Goal: Transaction & Acquisition: Book appointment/travel/reservation

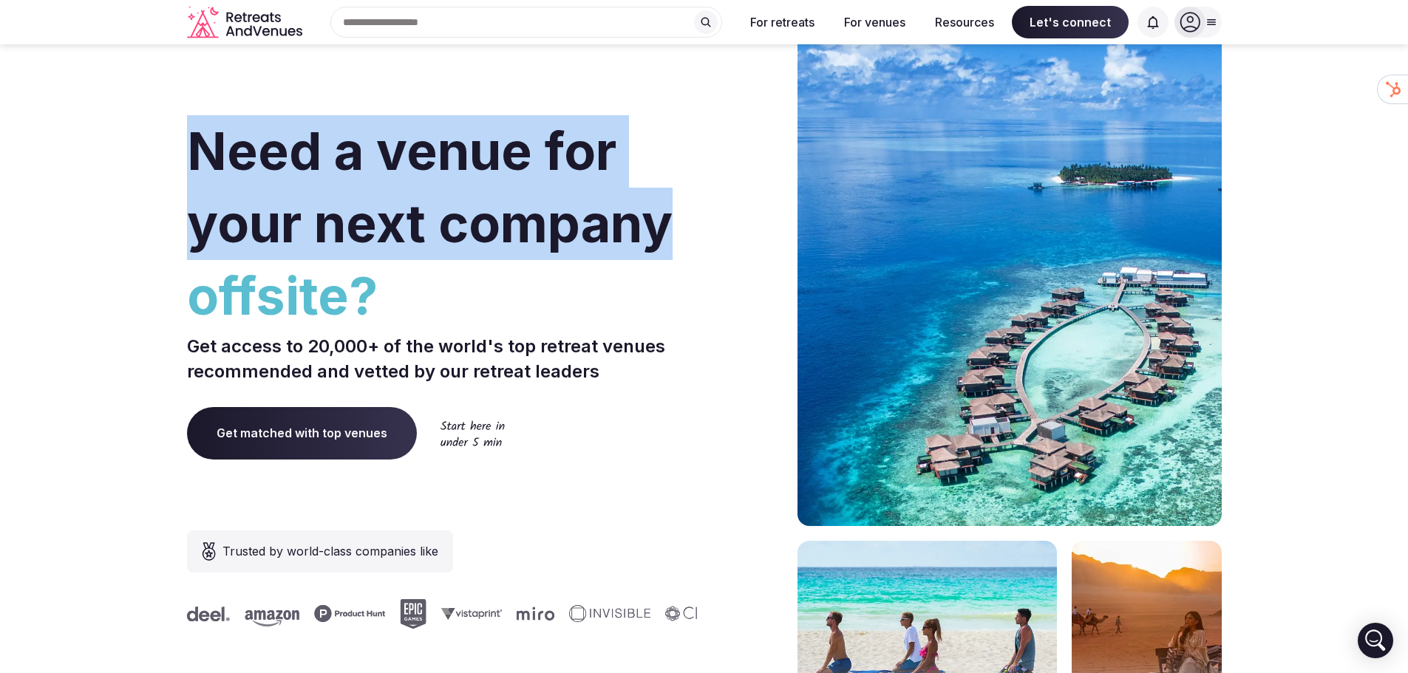
drag, startPoint x: 231, startPoint y: 152, endPoint x: 663, endPoint y: 228, distance: 438.9
click at [663, 228] on span "Need a venue for your next company" at bounding box center [429, 187] width 485 height 135
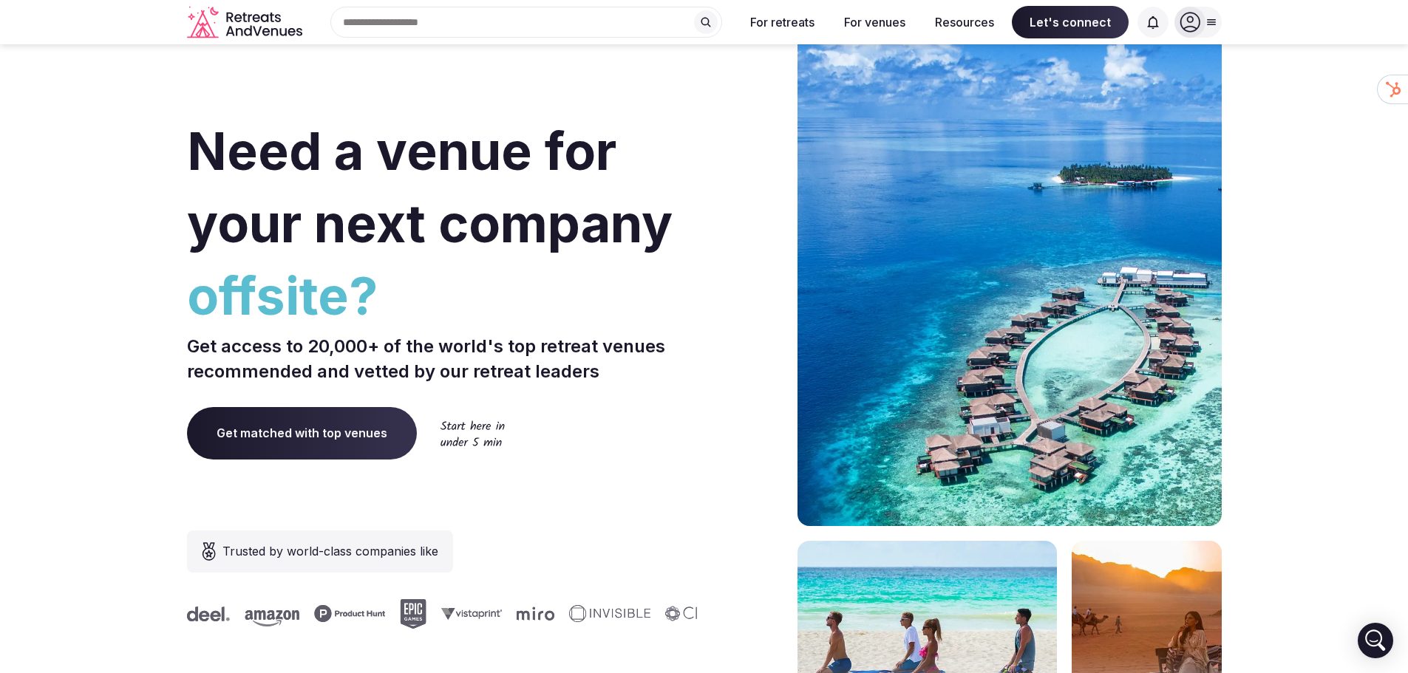
drag, startPoint x: 602, startPoint y: 282, endPoint x: 589, endPoint y: 281, distance: 13.4
click at [602, 282] on span "offsite?" at bounding box center [442, 296] width 511 height 72
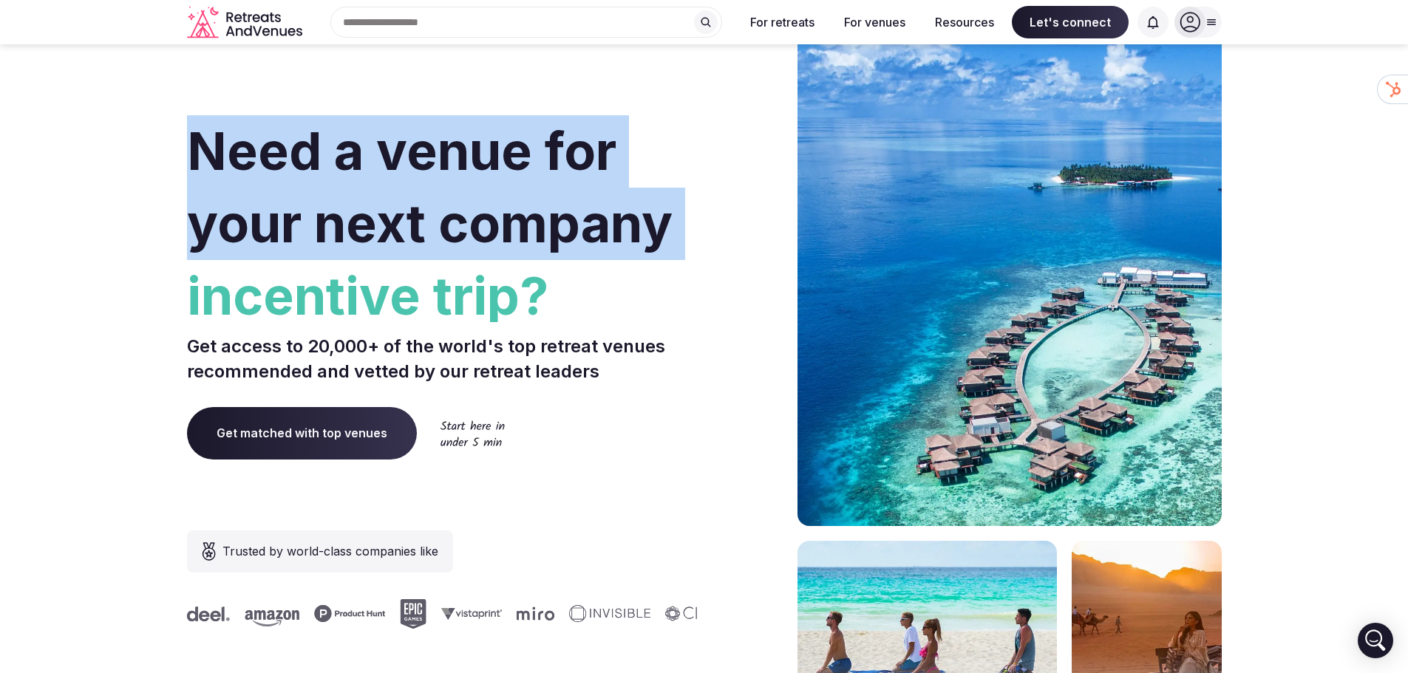
drag, startPoint x: 358, startPoint y: 287, endPoint x: 168, endPoint y: 126, distance: 249.6
click at [171, 118] on section "Need a venue for your next company incentive trip? Get access to 20,000+ of the…" at bounding box center [704, 442] width 1408 height 890
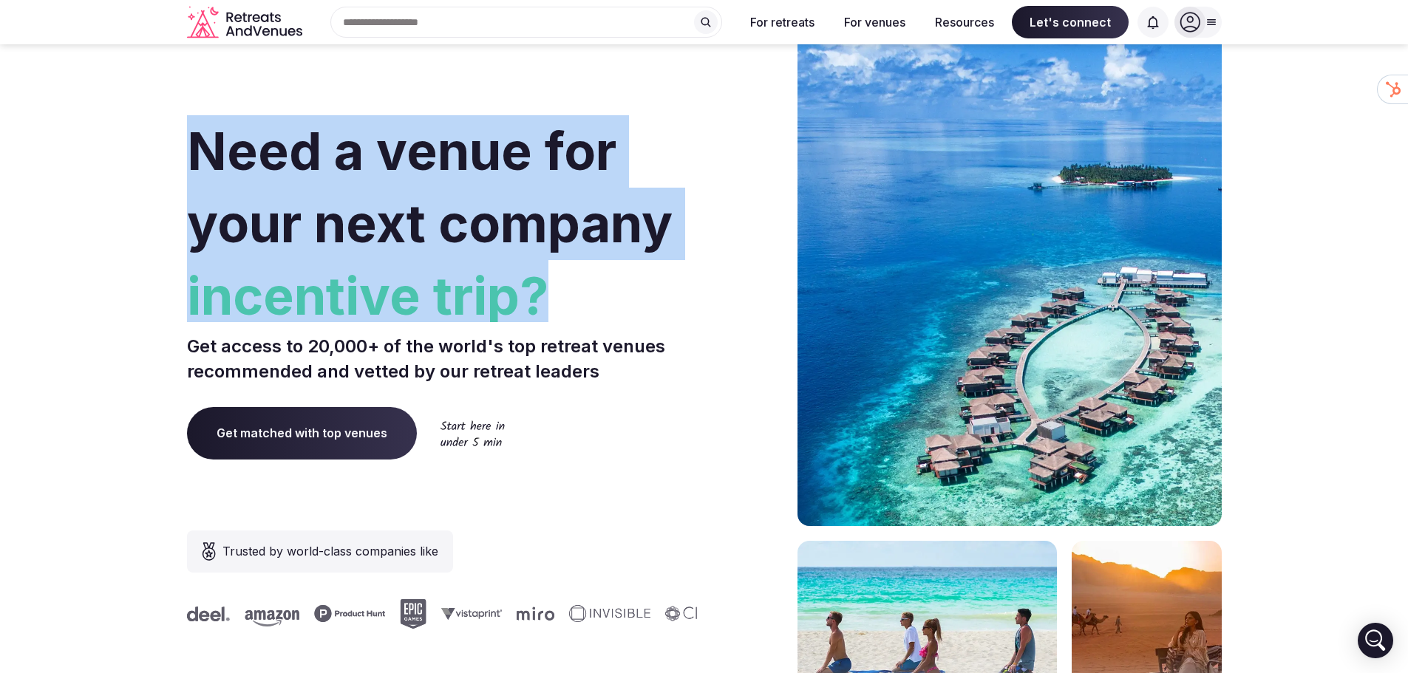
drag, startPoint x: 188, startPoint y: 144, endPoint x: 615, endPoint y: 276, distance: 447.1
click at [615, 276] on h1 "Need a venue for your next company incentive trip?" at bounding box center [442, 218] width 511 height 207
click at [614, 277] on span "incentive trip?" at bounding box center [442, 296] width 511 height 72
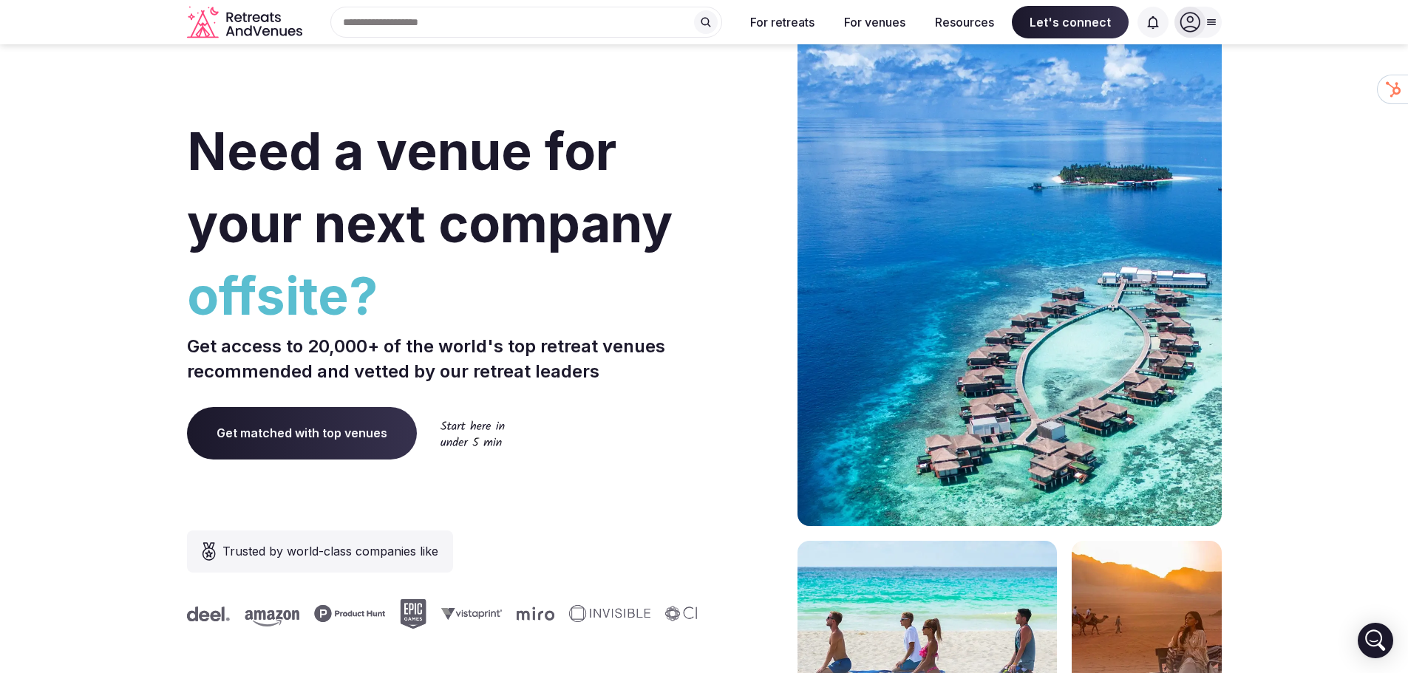
click at [1212, 18] on icon at bounding box center [1211, 22] width 12 height 12
click at [1192, 22] on icon at bounding box center [1189, 22] width 21 height 21
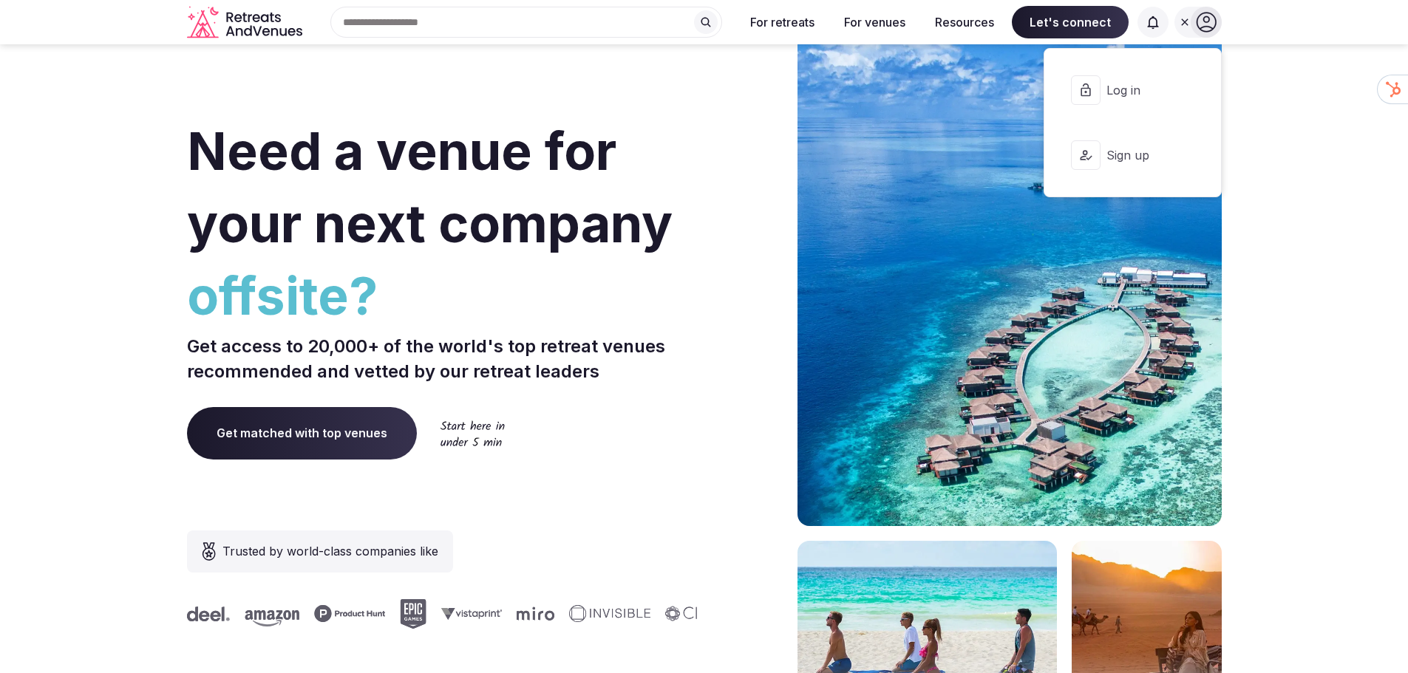
click at [1139, 91] on span "Log in" at bounding box center [1141, 90] width 71 height 16
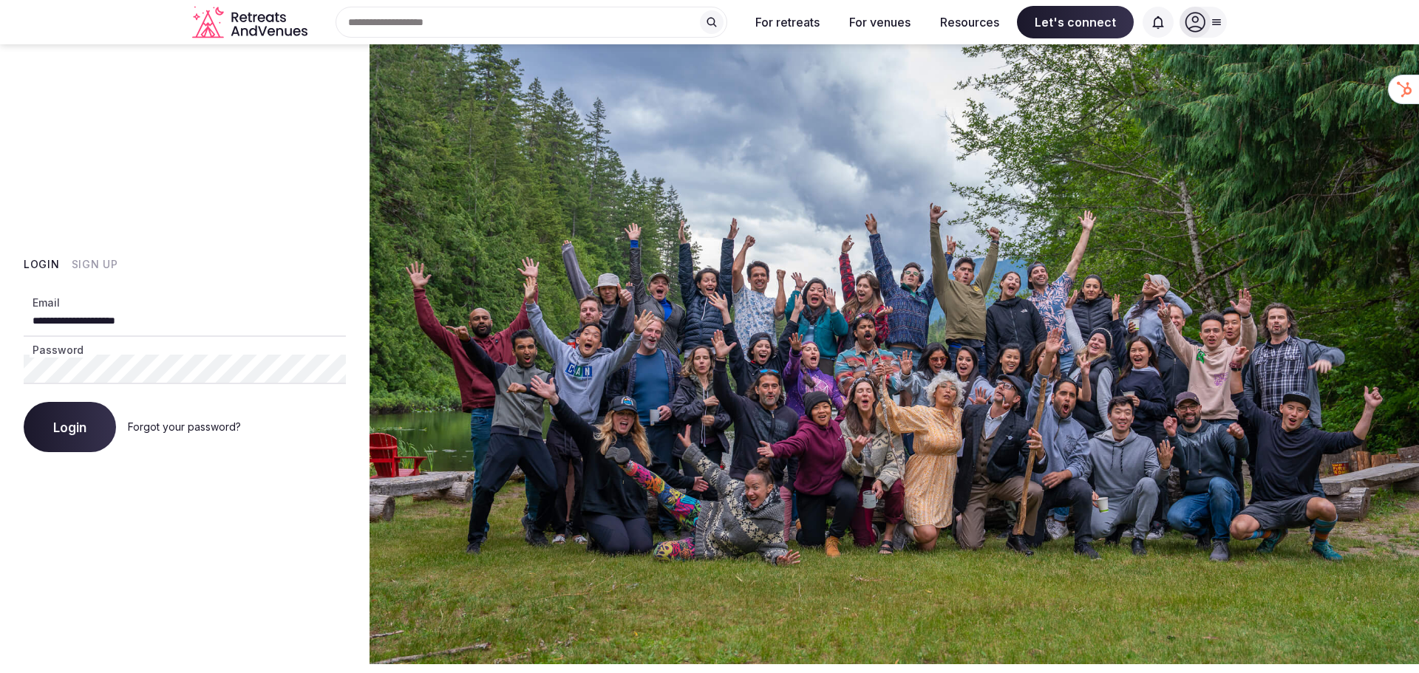
drag, startPoint x: 192, startPoint y: 331, endPoint x: 0, endPoint y: 296, distance: 195.2
click at [0, 296] on div "**********" at bounding box center [184, 354] width 369 height 620
type input "**********"
click at [0, 360] on div "**********" at bounding box center [184, 354] width 369 height 620
drag, startPoint x: 223, startPoint y: 211, endPoint x: 222, endPoint y: 202, distance: 9.0
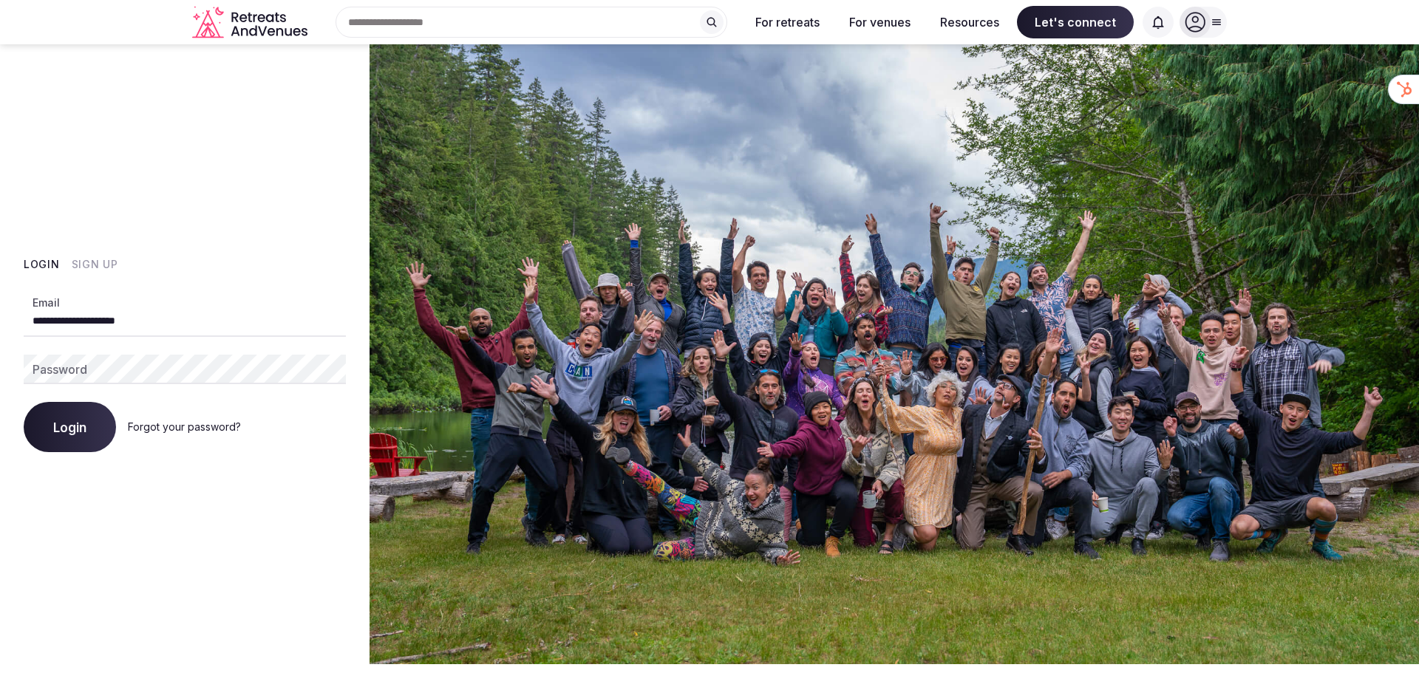
click at [223, 206] on div "**********" at bounding box center [184, 354] width 369 height 620
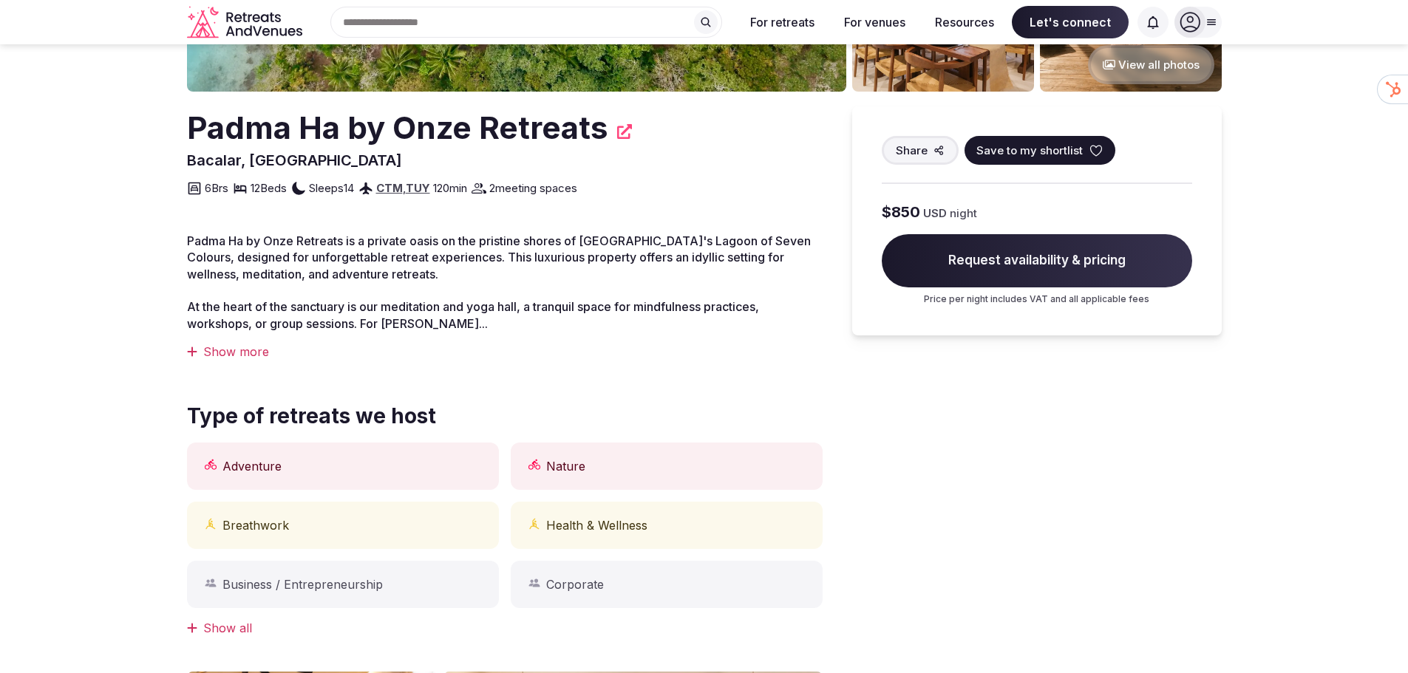
scroll to position [1, 0]
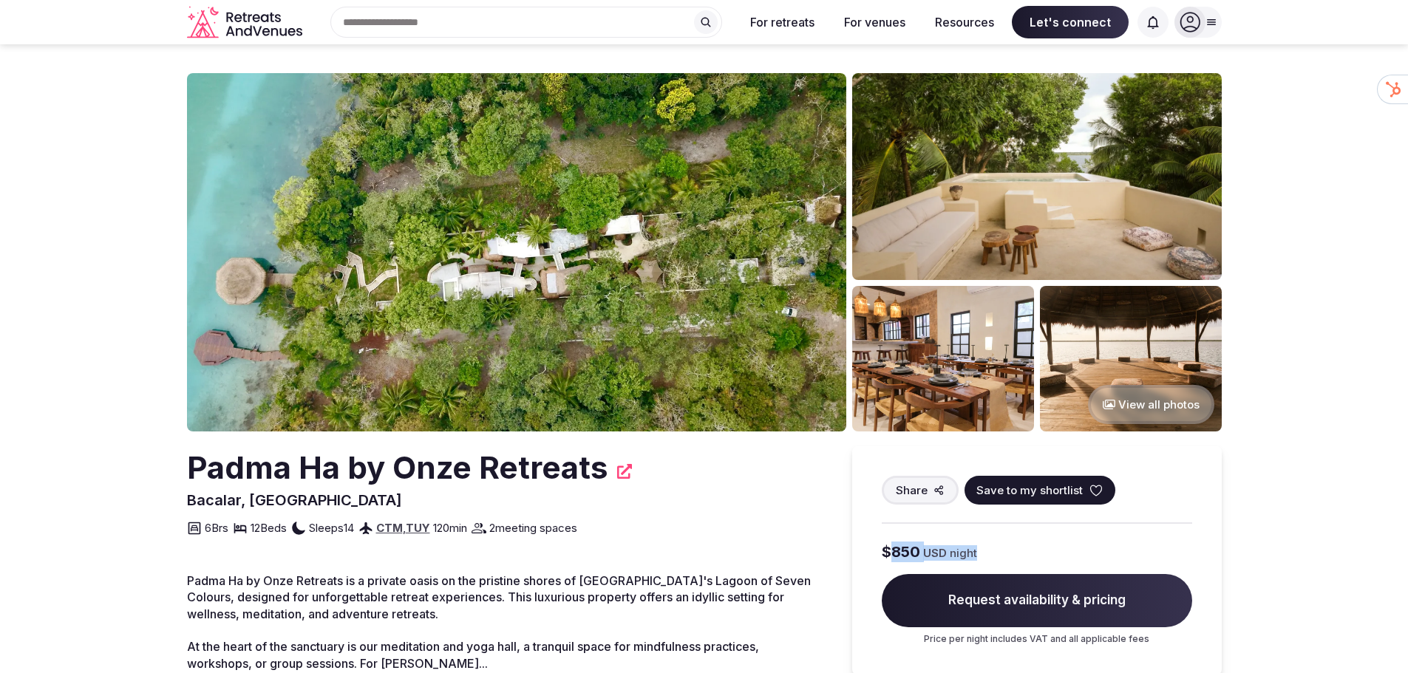
drag, startPoint x: 896, startPoint y: 554, endPoint x: 997, endPoint y: 542, distance: 102.0
click at [997, 542] on div "$850 USD night" at bounding box center [1037, 552] width 310 height 21
drag, startPoint x: 943, startPoint y: 543, endPoint x: 860, endPoint y: 547, distance: 82.8
click at [860, 547] on div "Share Save to my shortlist $850 USD night Request availability & pricing Price …" at bounding box center [1036, 560] width 369 height 229
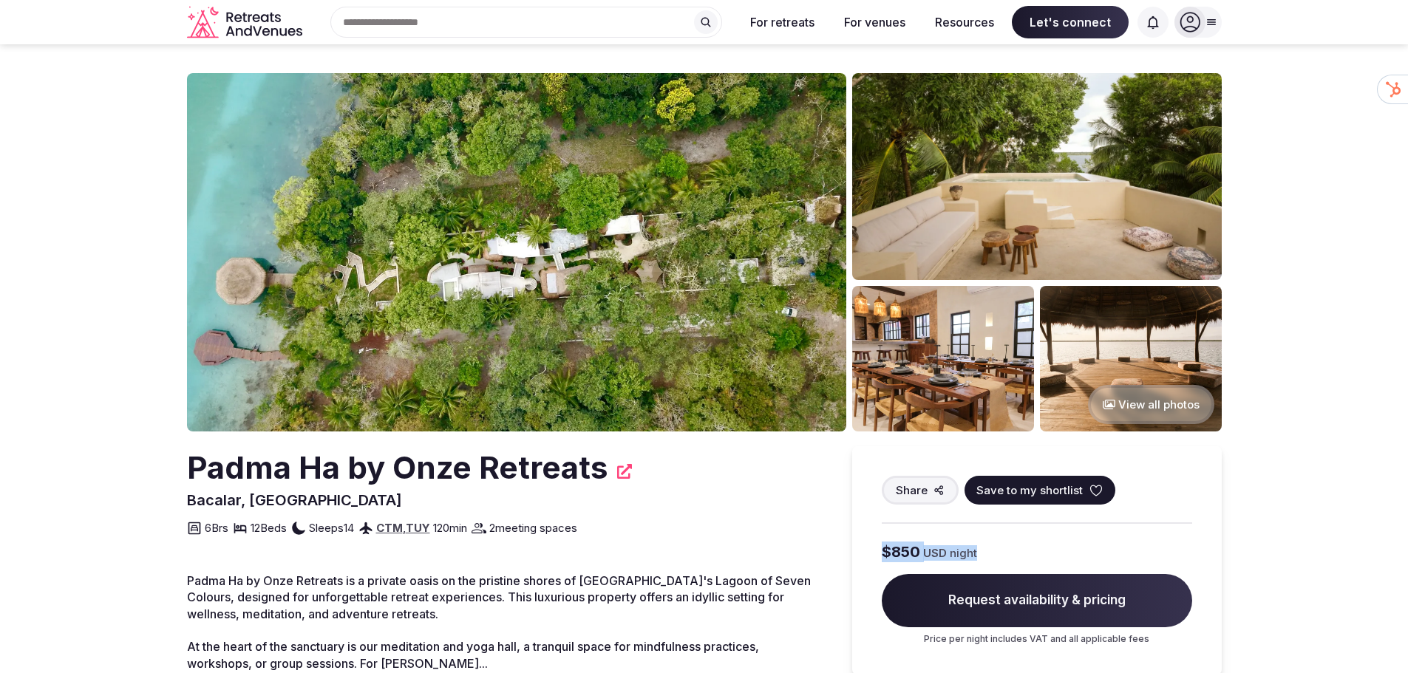
click at [869, 554] on div "Share Save to my shortlist $850 USD night Request availability & pricing Price …" at bounding box center [1036, 560] width 369 height 229
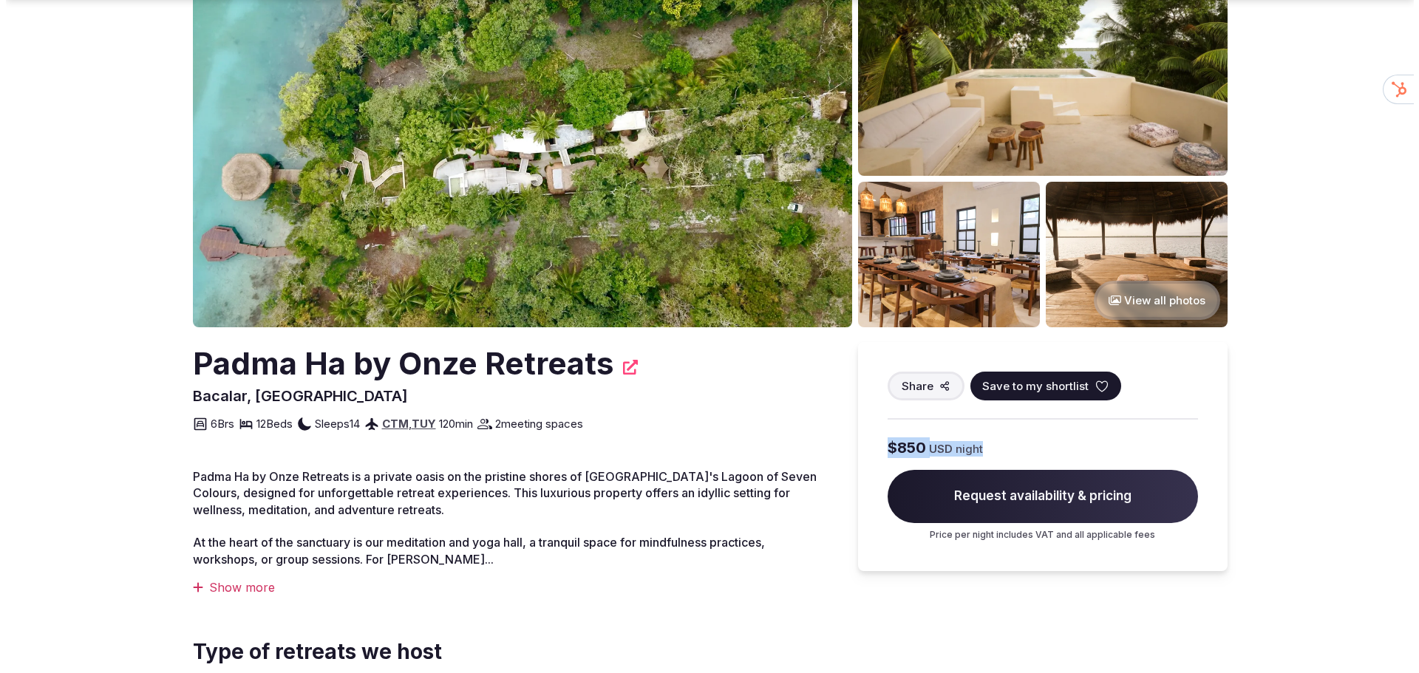
scroll to position [370, 0]
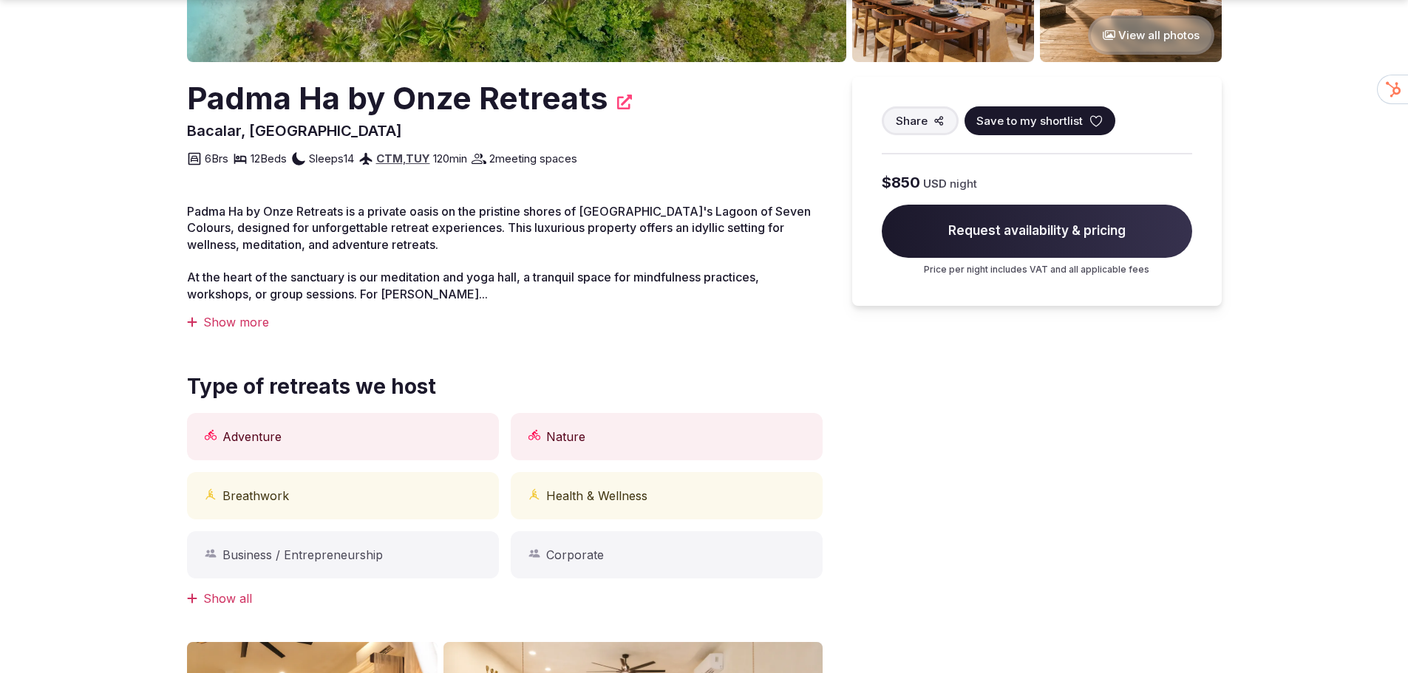
click at [870, 368] on div "Share Save to my shortlist $850 USD night Request availability & pricing Price …" at bounding box center [1036, 631] width 369 height 1109
drag, startPoint x: 887, startPoint y: 181, endPoint x: 998, endPoint y: 174, distance: 111.0
click at [998, 174] on div "$850 USD night" at bounding box center [1037, 182] width 310 height 21
click at [994, 231] on span "Request availability & pricing" at bounding box center [1037, 231] width 310 height 53
